Goal: Transaction & Acquisition: Purchase product/service

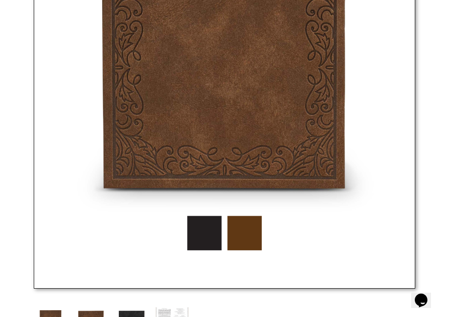
scroll to position [400, 0]
click at [259, 243] on img at bounding box center [225, 97] width 382 height 382
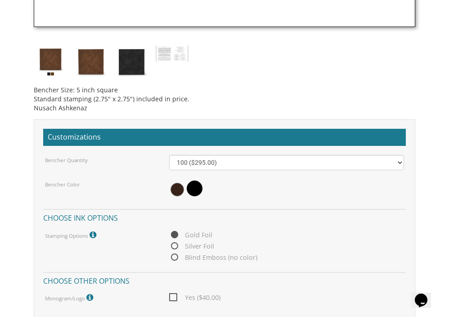
scroll to position [662, 0]
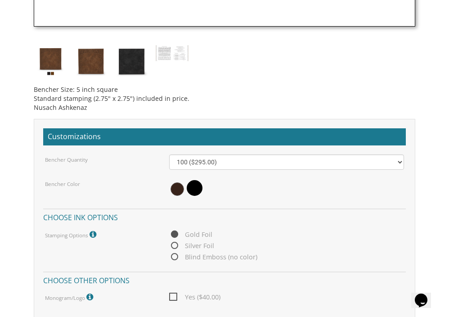
click at [223, 262] on div "Bencher Quantity 100 ($295.00) 200 ($590.00) 300 ($885.00) 400 ($1,180.00) 500 …" at bounding box center [224, 228] width 363 height 149
click at [206, 257] on span "Blind Emboss (no color)" at bounding box center [213, 256] width 88 height 11
click at [175, 257] on input "Blind Emboss (no color)" at bounding box center [172, 257] width 6 height 6
radio input "true"
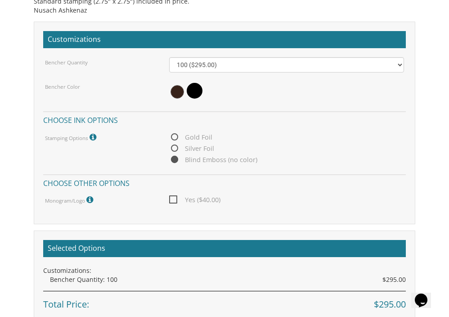
scroll to position [762, 0]
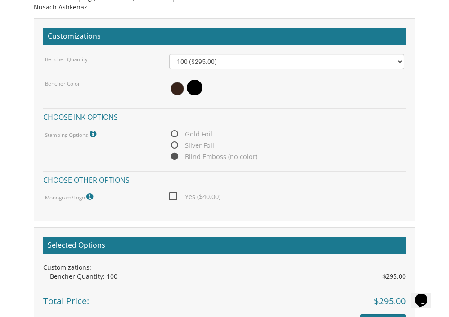
click at [172, 195] on span "Yes ($40.00)" at bounding box center [194, 196] width 51 height 11
click at [172, 195] on input "Yes ($40.00)" at bounding box center [172, 196] width 6 height 6
checkbox input "true"
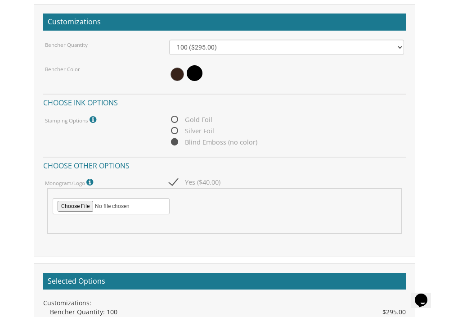
scroll to position [777, 0]
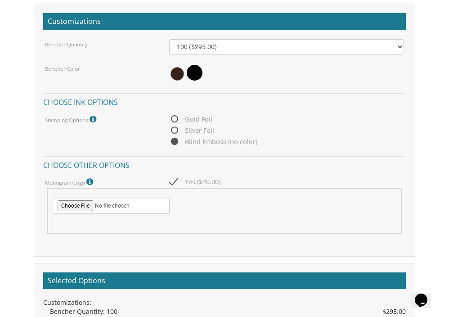
click at [83, 202] on input "file" at bounding box center [111, 206] width 117 height 16
type input "C:\fakepath\Kayla shalom logo -8.png"
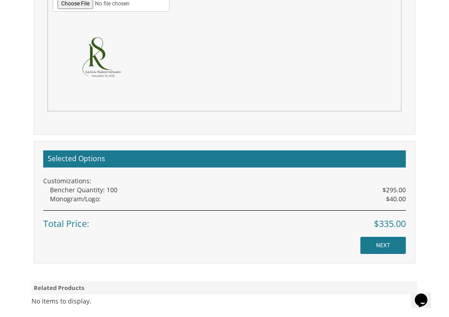
scroll to position [984, 0]
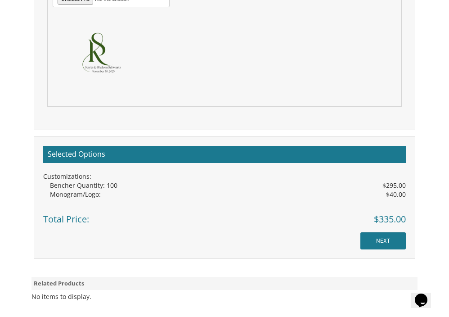
click at [386, 239] on input "NEXT" at bounding box center [382, 240] width 45 height 17
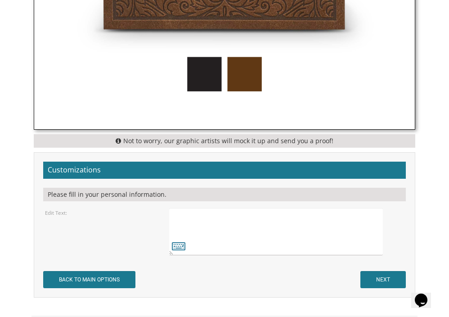
scroll to position [572, 0]
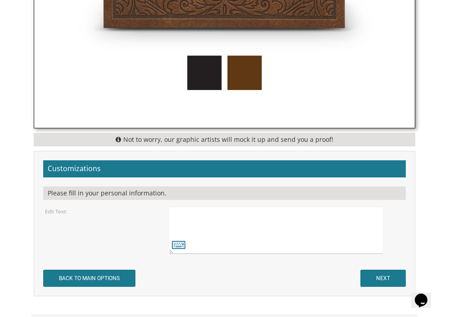
click at [302, 232] on textarea at bounding box center [276, 230] width 214 height 47
click at [255, 226] on textarea at bounding box center [276, 230] width 214 height 47
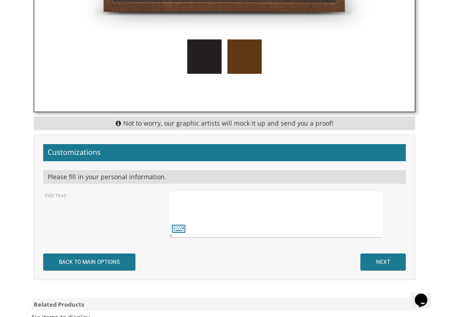
scroll to position [598, 0]
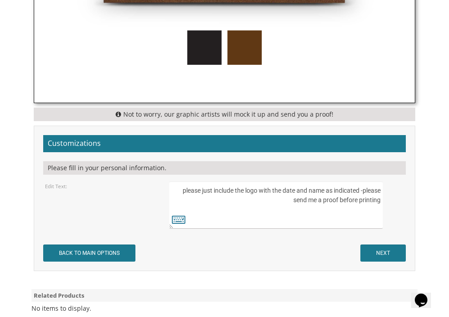
type textarea "please just include the logo with the date and name as indicated -please send m…"
click at [377, 248] on input "NEXT" at bounding box center [382, 252] width 45 height 17
click at [376, 128] on div "Customizations Please fill in your personal information. Edit Text: BACK TO MAI…" at bounding box center [225, 198] width 382 height 145
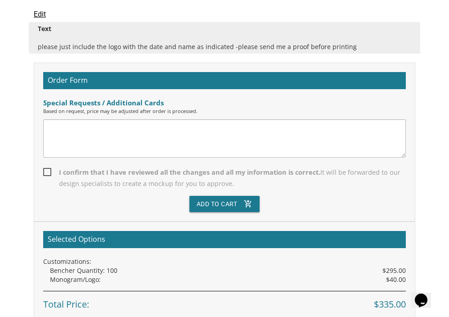
scroll to position [306, 0]
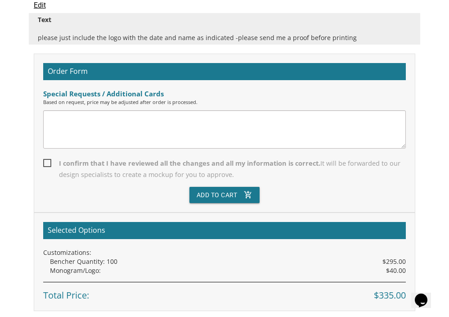
click at [47, 163] on span "I confirm that I have reviewed all the changes and all my information is correc…" at bounding box center [224, 169] width 363 height 23
click at [47, 163] on input "I confirm that I have reviewed all the changes and all my information is correc…" at bounding box center [46, 162] width 6 height 6
checkbox input "true"
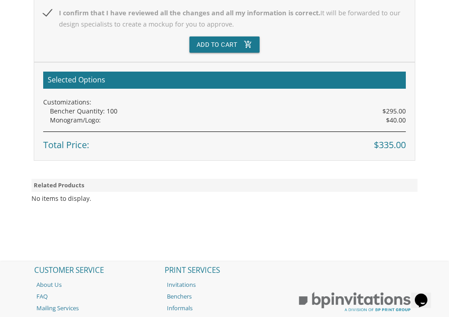
scroll to position [459, 0]
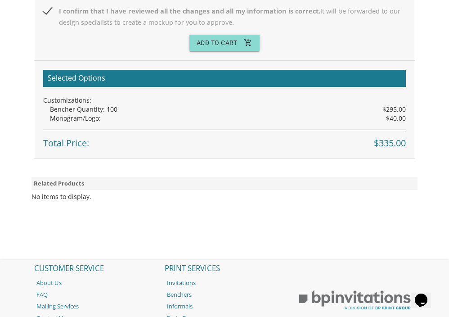
click at [199, 41] on button "Add To Cart add_shopping_cart" at bounding box center [224, 43] width 71 height 16
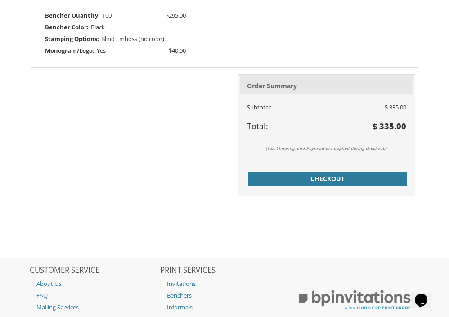
scroll to position [352, 0]
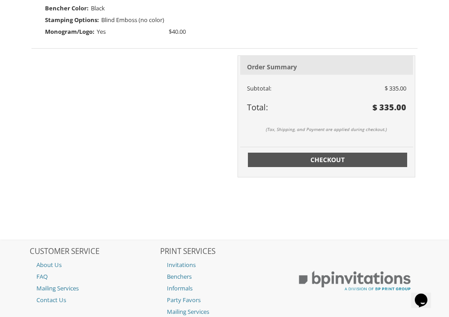
click at [278, 155] on span "Checkout" at bounding box center [327, 159] width 149 height 9
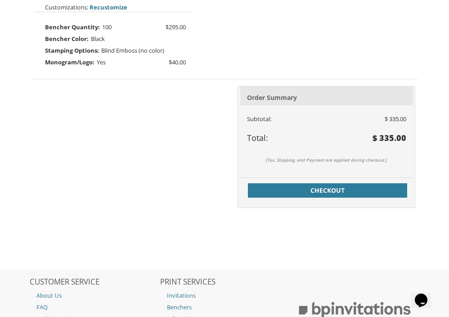
scroll to position [201, 0]
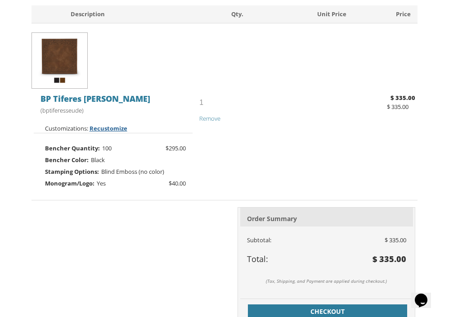
click at [105, 128] on span "Recustomize" at bounding box center [109, 128] width 38 height 8
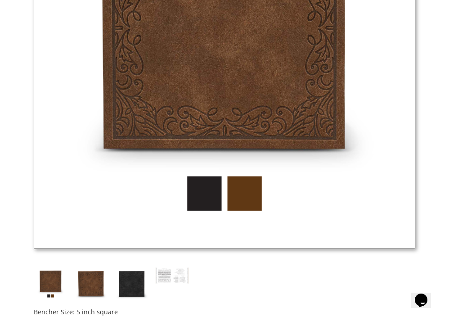
scroll to position [501, 0]
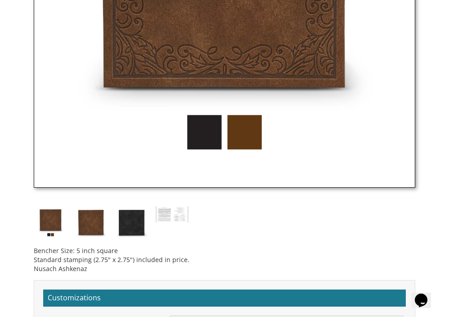
click at [86, 219] on img at bounding box center [91, 223] width 34 height 34
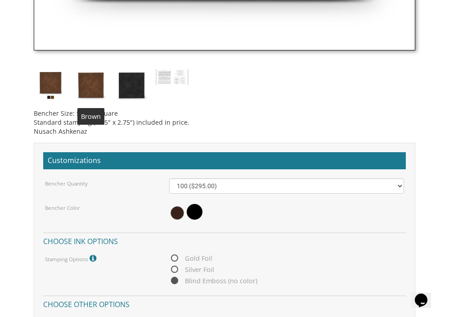
scroll to position [644, 0]
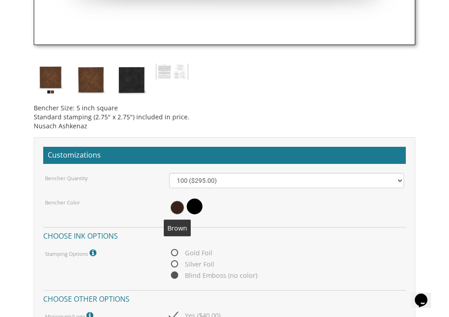
click at [178, 208] on span at bounding box center [178, 208] width 14 height 14
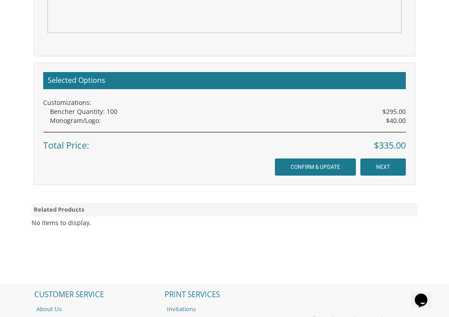
scroll to position [1114, 0]
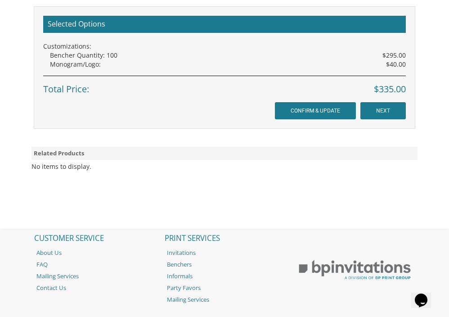
click at [388, 108] on input "NEXT" at bounding box center [382, 110] width 45 height 17
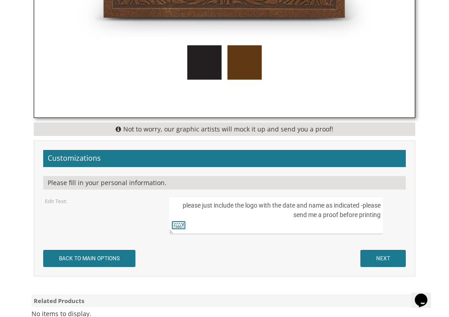
scroll to position [702, 0]
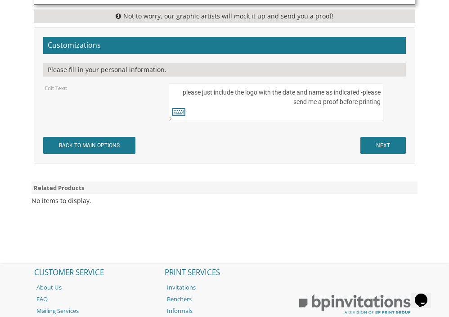
click at [377, 144] on input "NEXT" at bounding box center [382, 145] width 45 height 17
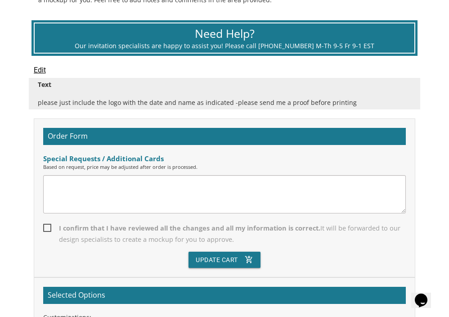
scroll to position [243, 0]
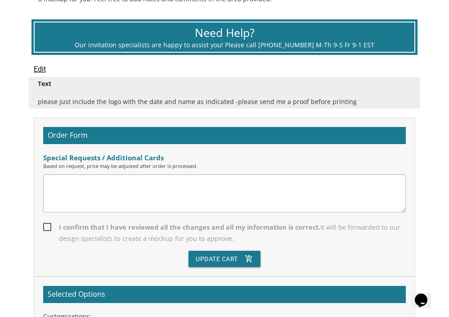
click at [45, 224] on span "I confirm that I have reviewed all the changes and all my information is correc…" at bounding box center [224, 232] width 363 height 23
click at [45, 224] on input "I confirm that I have reviewed all the changes and all my information is correc…" at bounding box center [46, 226] width 6 height 6
checkbox input "true"
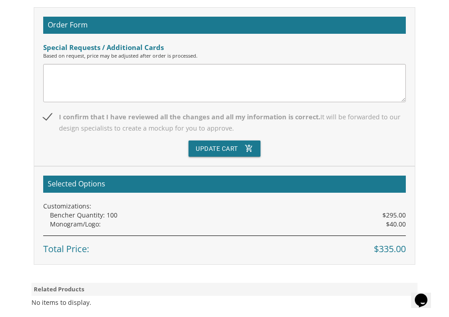
scroll to position [393, 0]
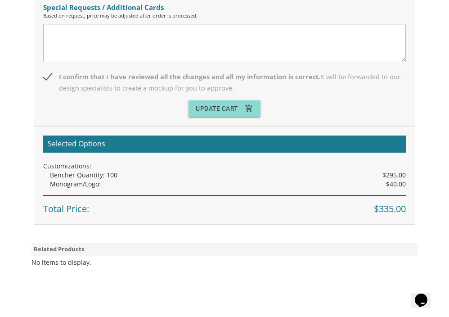
click at [212, 112] on button "Update Cart add_shopping_cart" at bounding box center [225, 108] width 72 height 16
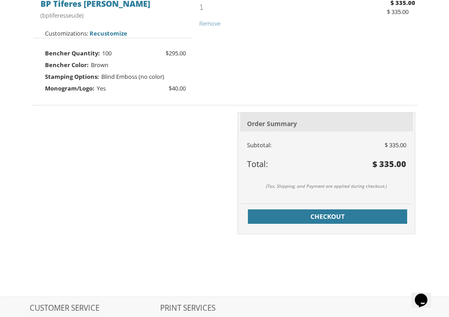
scroll to position [309, 0]
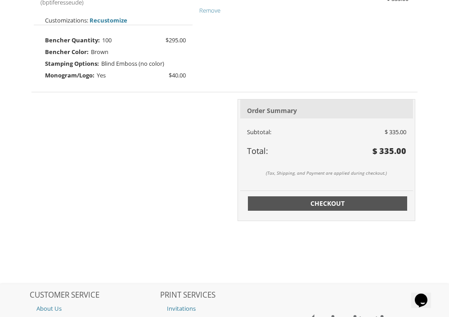
click at [301, 199] on span "Checkout" at bounding box center [327, 203] width 149 height 9
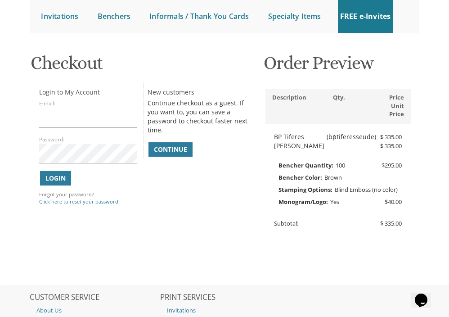
scroll to position [95, 0]
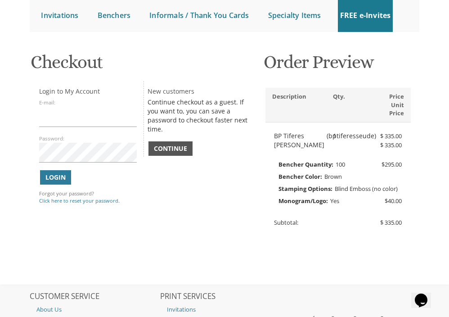
click at [171, 146] on span "Continue" at bounding box center [170, 148] width 33 height 9
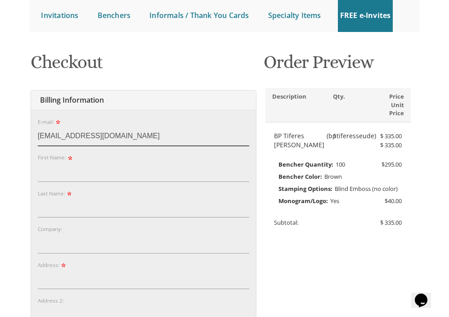
type input "jaykayelle3@gmail.com"
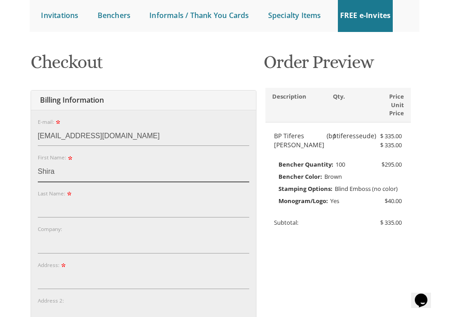
type input "Shira"
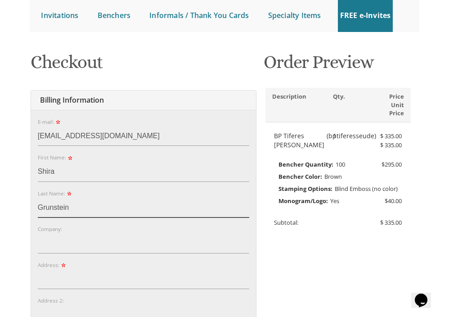
type input "Grunstein"
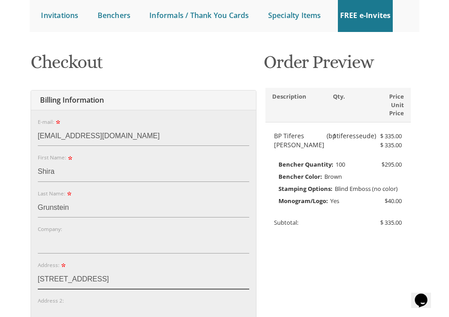
type input "[STREET_ADDRESS]"
type input "G"
type input "Floor 1"
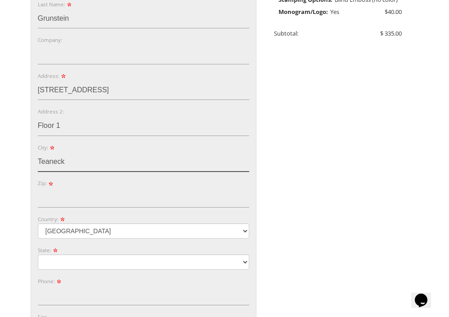
type input "Teaneck"
click at [114, 169] on form "E-mail: jaykayelle3@gmail.com Password: Password Confirm: First Name: Shira Las…" at bounding box center [144, 149] width 212 height 443
click at [105, 159] on input "Teaneck" at bounding box center [144, 162] width 212 height 20
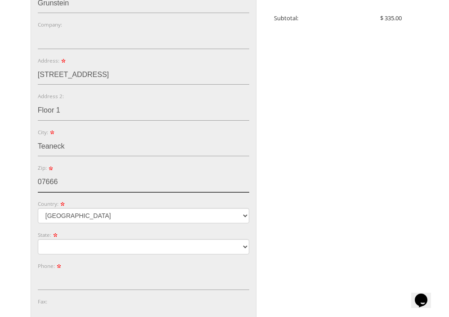
scroll to position [302, 0]
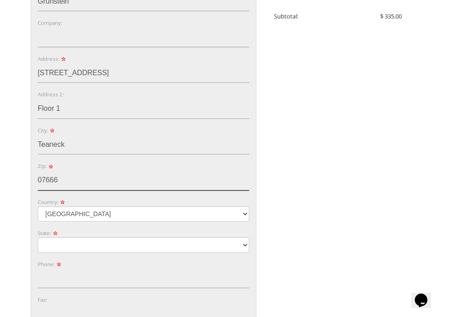
type input "07666"
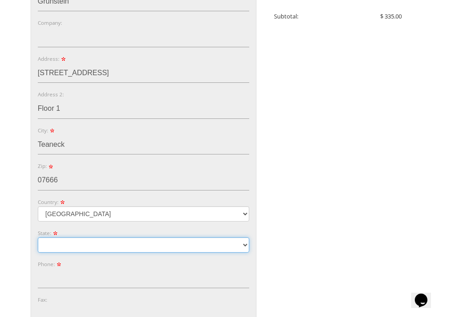
select select "NJ"
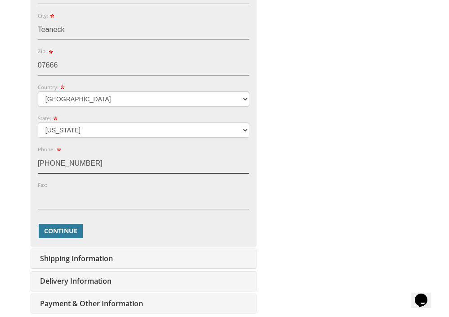
scroll to position [423, 0]
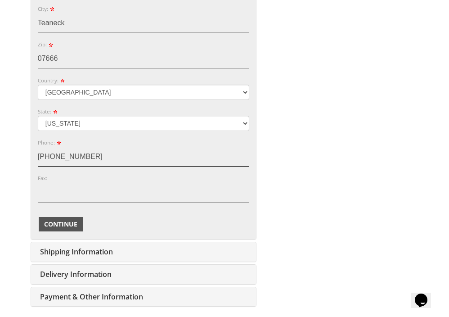
type input "[PHONE_NUMBER]"
click at [68, 220] on span "Continue" at bounding box center [60, 224] width 33 height 9
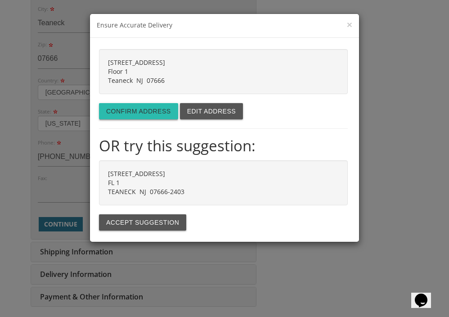
click at [160, 113] on button "Confirm address" at bounding box center [138, 111] width 79 height 16
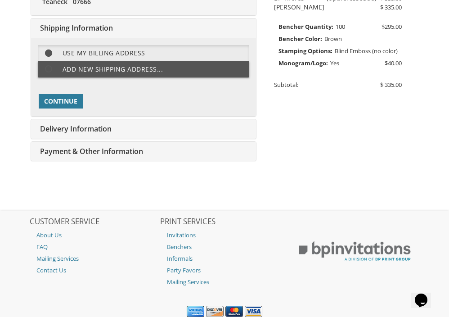
scroll to position [234, 0]
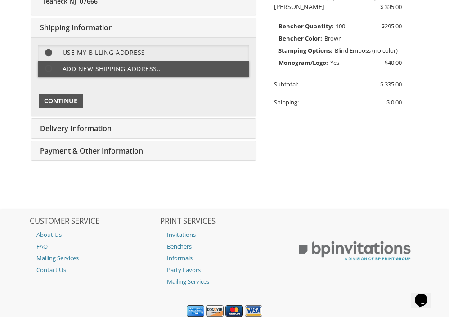
click at [65, 102] on span "Continue" at bounding box center [60, 100] width 33 height 9
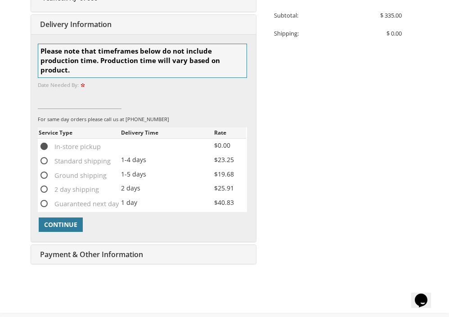
scroll to position [293, 0]
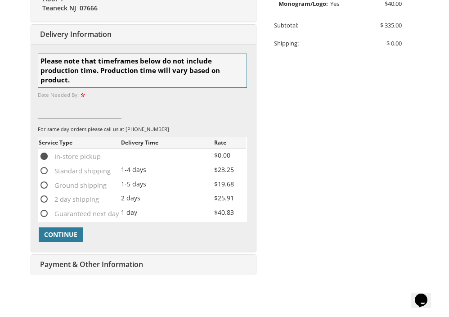
drag, startPoint x: 47, startPoint y: 131, endPoint x: 45, endPoint y: 149, distance: 18.1
click at [47, 134] on div at bounding box center [142, 135] width 209 height 5
click at [42, 173] on div "Standard shipping" at bounding box center [80, 171] width 82 height 12
click at [44, 170] on span "Standard shipping" at bounding box center [75, 170] width 72 height 11
click at [44, 170] on input "Standard shipping" at bounding box center [42, 170] width 6 height 6
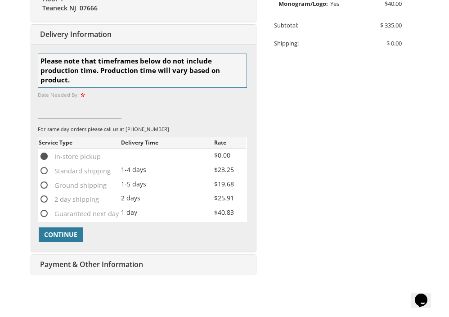
radio input "true"
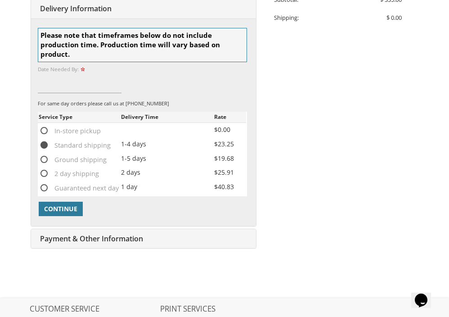
scroll to position [319, 0]
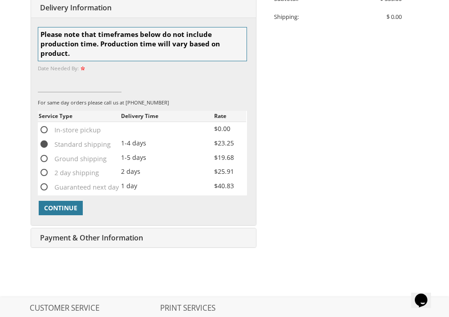
click at [50, 153] on span "Ground shipping" at bounding box center [73, 158] width 68 height 11
click at [45, 155] on input "Ground shipping" at bounding box center [42, 158] width 6 height 6
radio input "true"
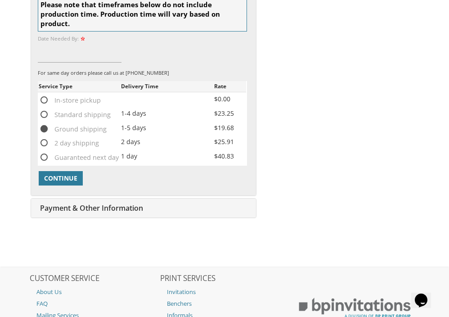
scroll to position [352, 0]
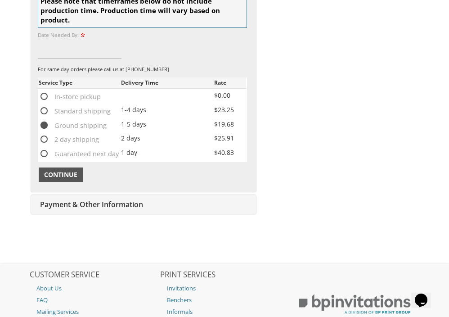
click at [54, 172] on span "Continue" at bounding box center [60, 174] width 33 height 9
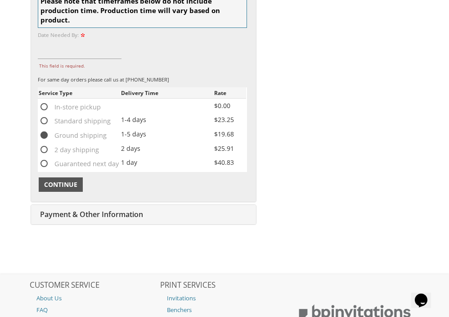
click at [63, 186] on button "Continue" at bounding box center [61, 184] width 44 height 14
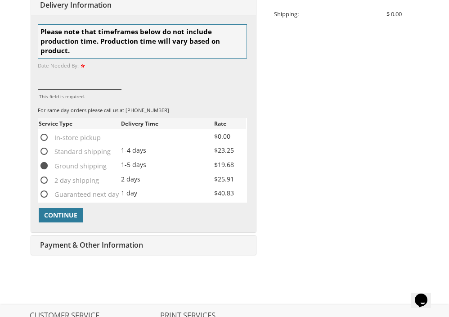
scroll to position [327, 0]
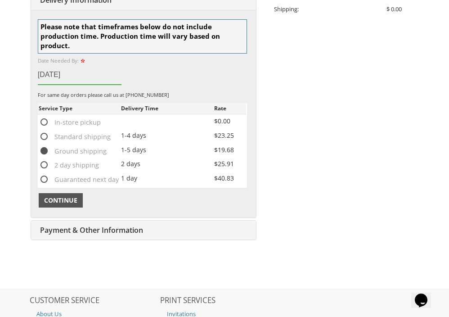
type input "Oct 20"
click at [70, 197] on span "Continue" at bounding box center [60, 200] width 33 height 9
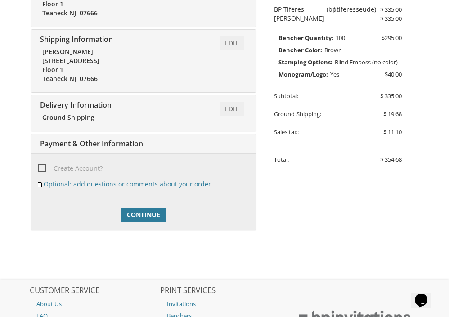
scroll to position [263, 0]
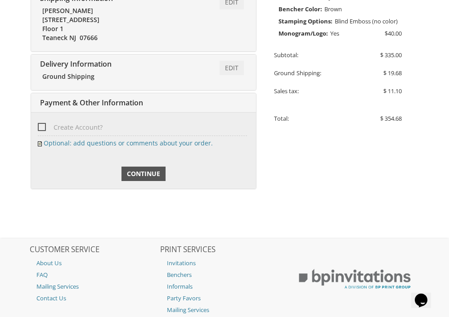
click at [136, 174] on span "Continue" at bounding box center [143, 173] width 33 height 9
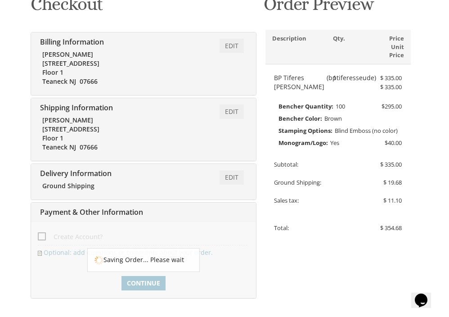
scroll to position [158, 0]
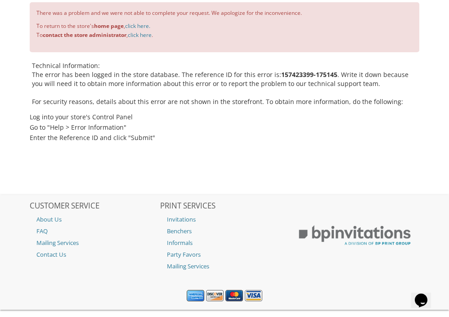
scroll to position [135, 0]
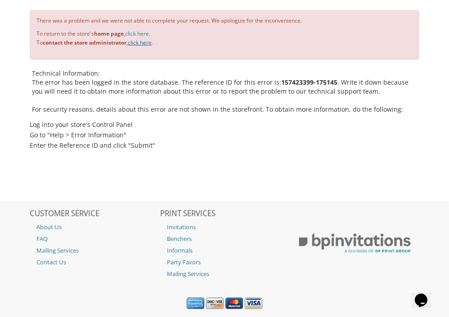
click at [142, 39] on link "click here" at bounding box center [140, 43] width 24 height 8
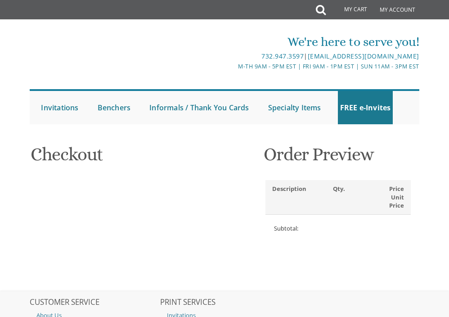
select select
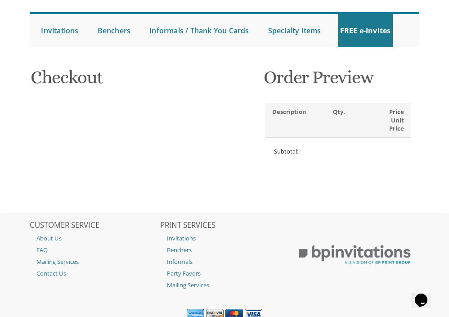
scroll to position [76, 0]
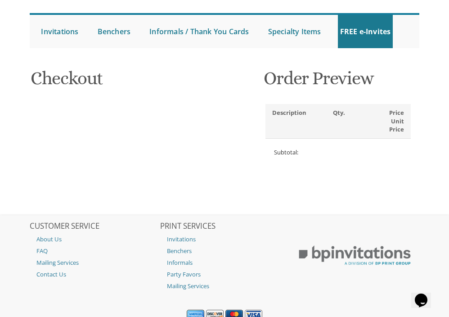
type input "jaykayelle3@gmail.com"
type input "Shira"
type input "Grunstein"
type input "[STREET_ADDRESS]"
type input "Floor 1"
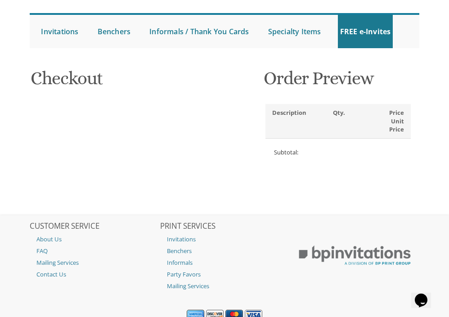
type input "Teaneck"
type input "07666"
select select "US"
select select "NJ"
type input "[PHONE_NUMBER]"
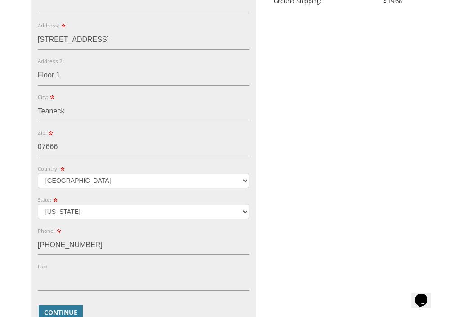
scroll to position [465, 0]
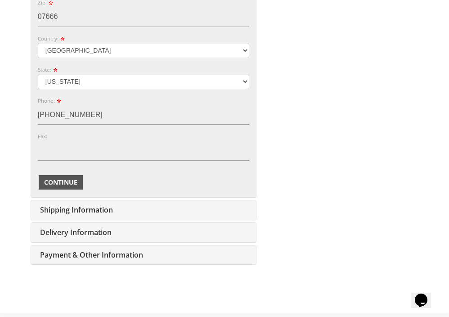
click at [68, 179] on span "Continue" at bounding box center [60, 182] width 33 height 9
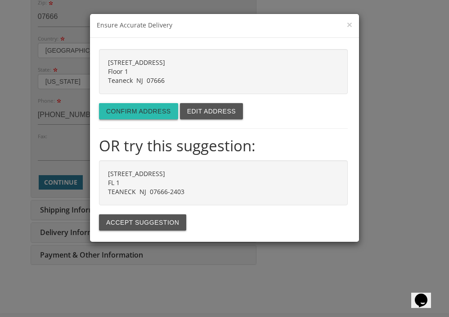
click at [140, 113] on button "Confirm address" at bounding box center [138, 111] width 79 height 16
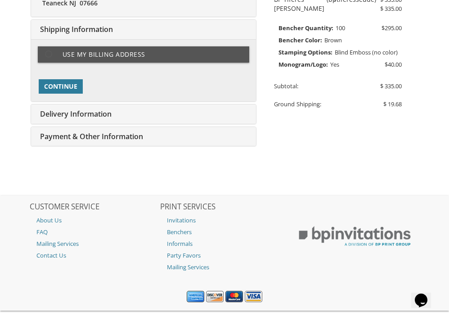
scroll to position [231, 0]
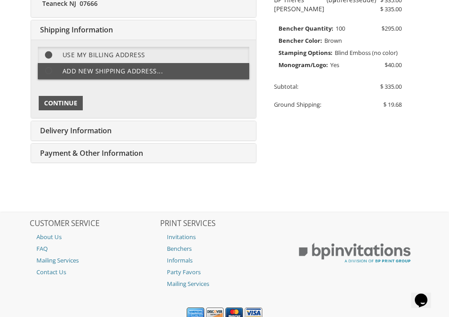
click at [67, 99] on span "Continue" at bounding box center [60, 103] width 33 height 9
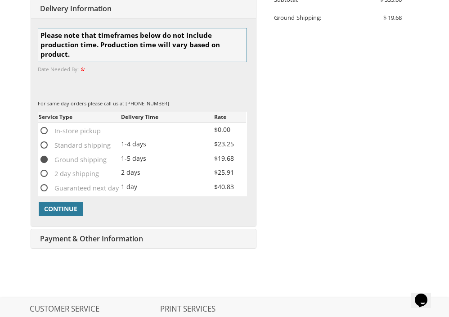
scroll to position [321, 0]
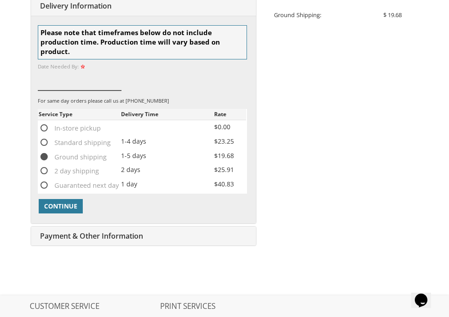
click at [72, 78] on input at bounding box center [80, 81] width 84 height 20
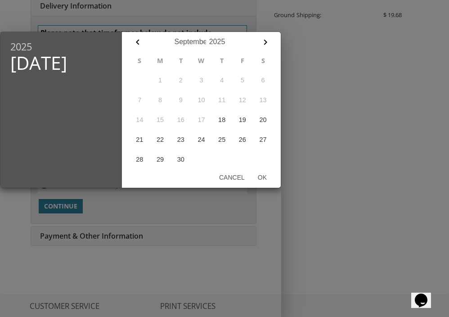
click at [265, 42] on icon "button" at bounding box center [265, 42] width 11 height 11
click at [159, 141] on button "20" at bounding box center [160, 140] width 21 height 20
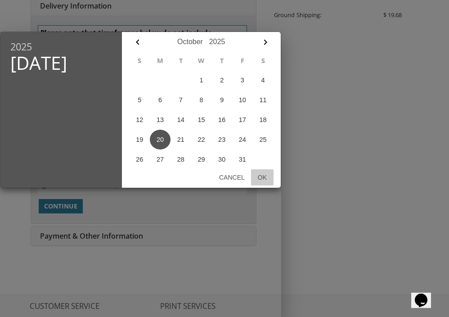
click at [261, 176] on button "Ok" at bounding box center [262, 177] width 22 height 16
type input "Oct 20, 2025"
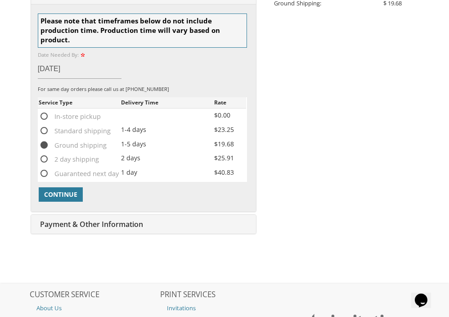
scroll to position [333, 0]
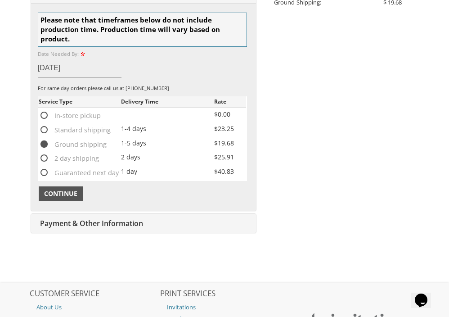
click at [61, 189] on span "Continue" at bounding box center [60, 193] width 33 height 9
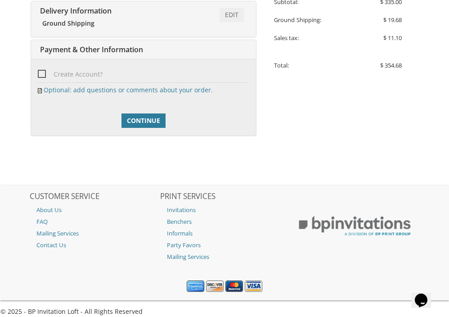
scroll to position [320, 0]
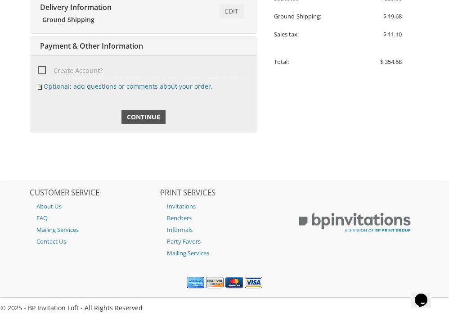
click at [140, 116] on span "Continue" at bounding box center [143, 117] width 33 height 9
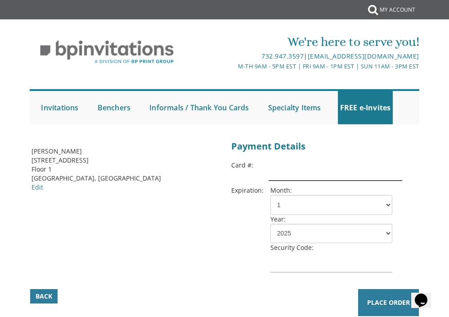
click at [284, 171] on input "text" at bounding box center [336, 171] width 134 height 20
type input "[CREDIT_CARD_NUMBER]"
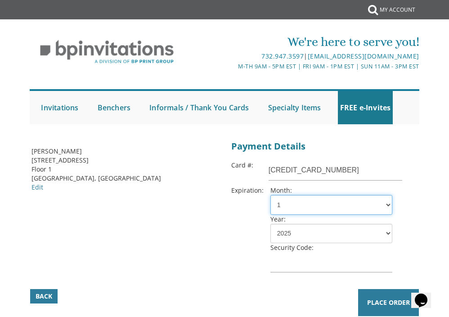
select select "04"
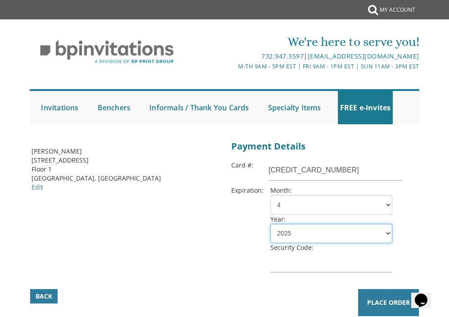
select select "29"
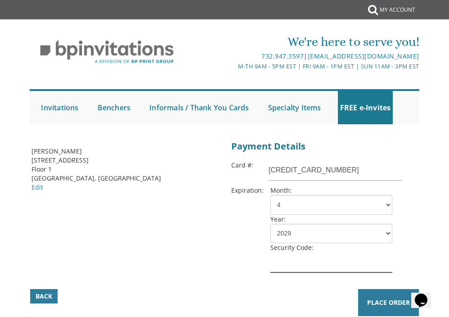
click at [305, 269] on input "text" at bounding box center [331, 262] width 122 height 20
type input "314"
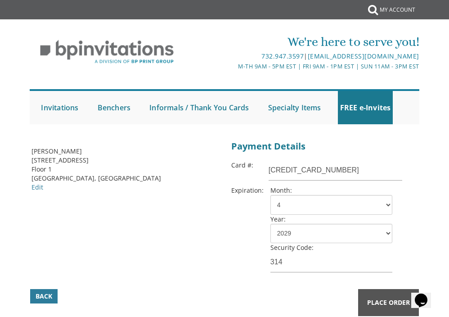
click at [381, 306] on button "Place Order" at bounding box center [388, 302] width 61 height 27
